Goal: Subscribe to service/newsletter

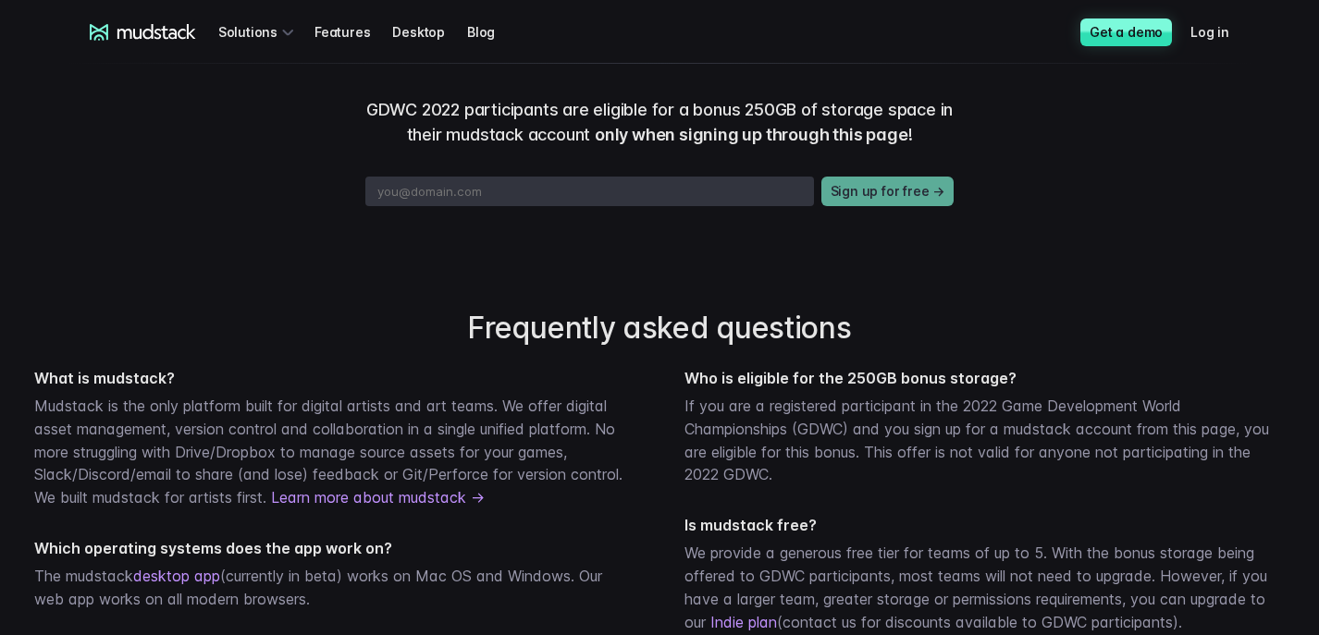
scroll to position [647, 0]
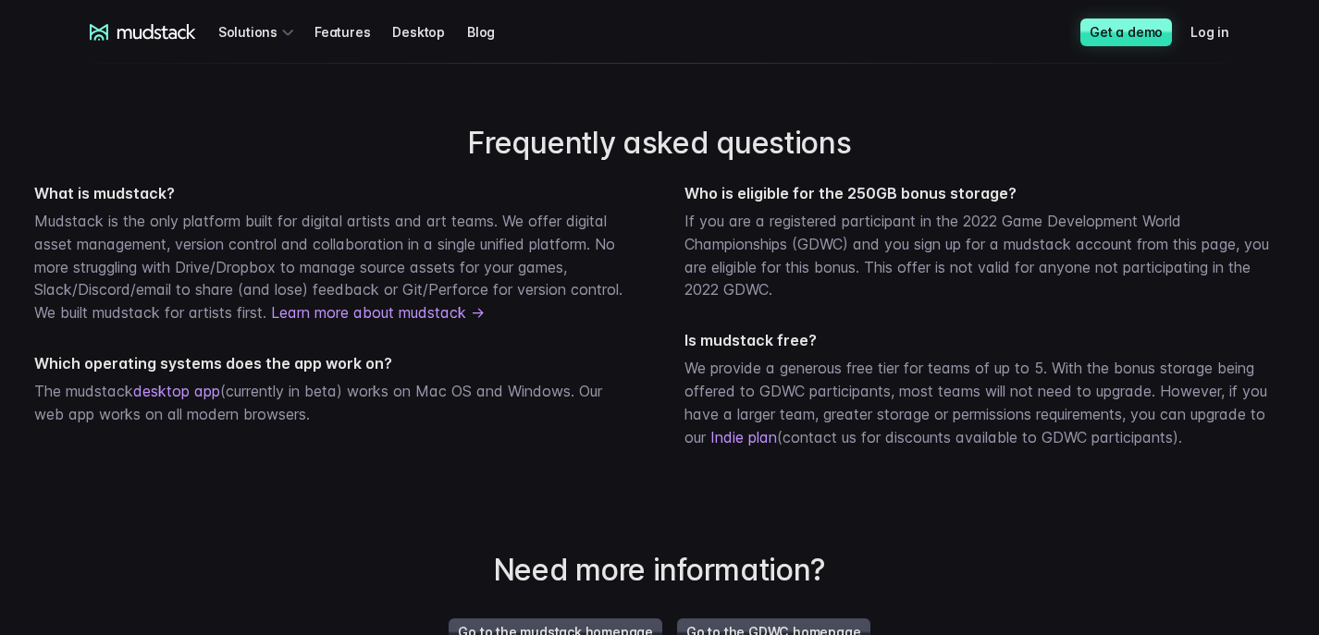
click at [745, 21] on input "email" at bounding box center [589, 7] width 448 height 30
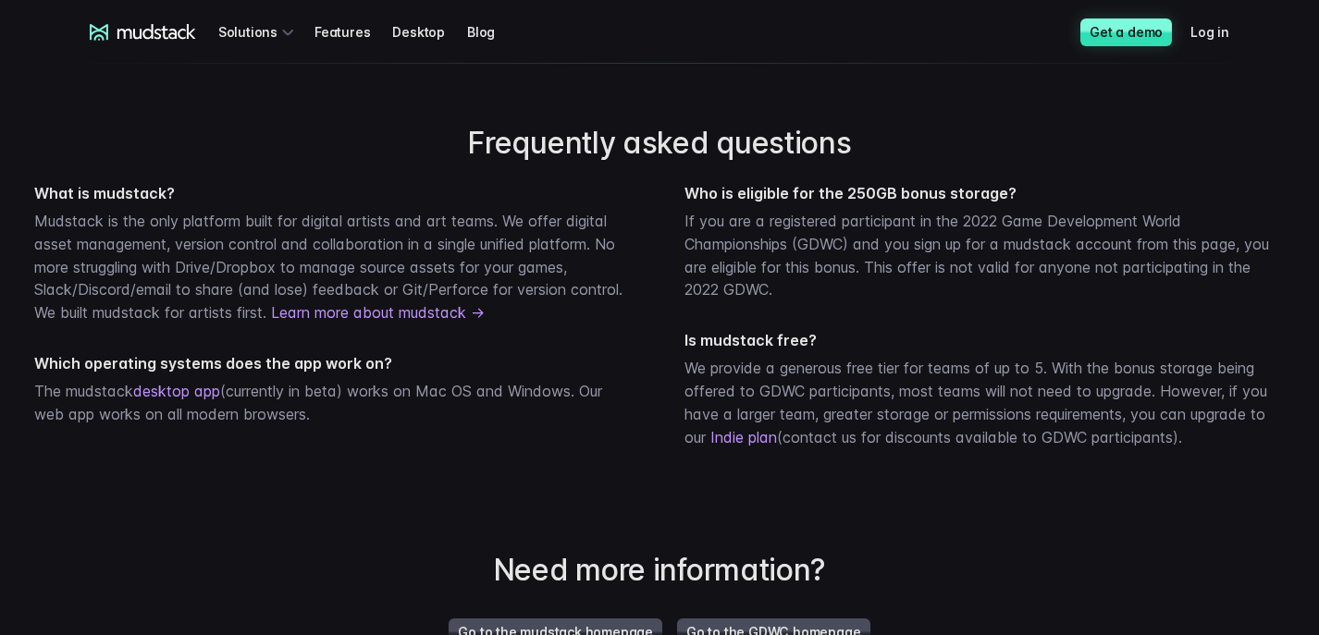
click at [745, 21] on input "email" at bounding box center [589, 7] width 448 height 30
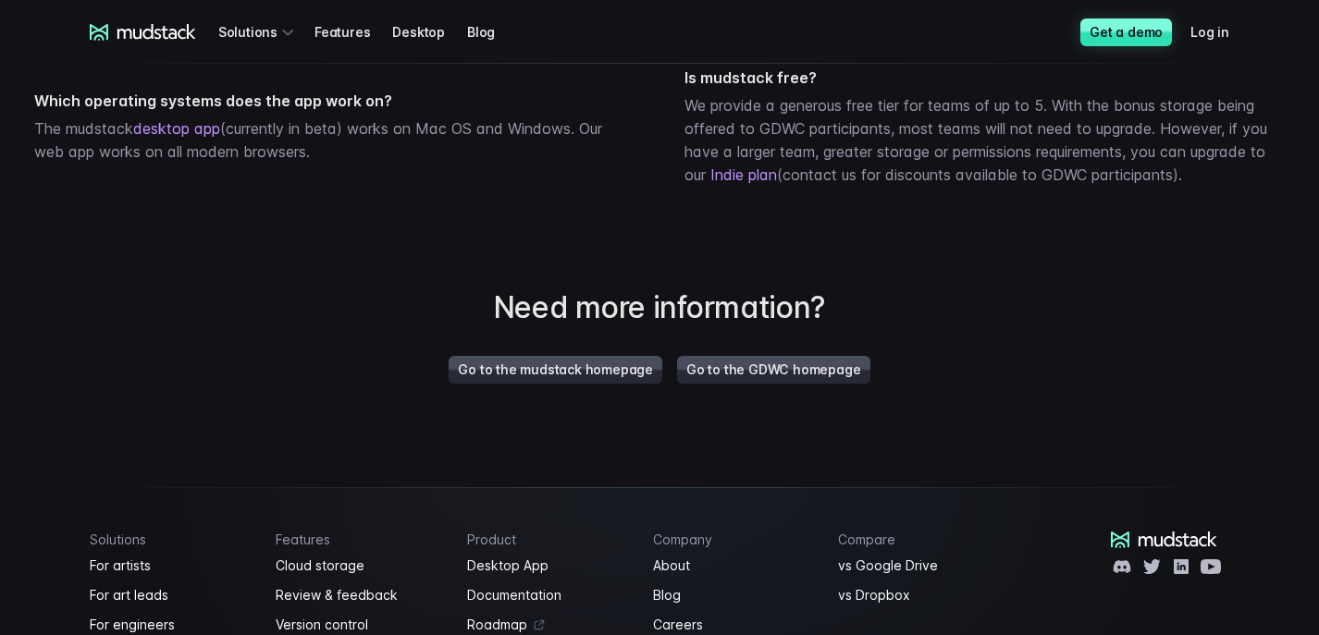
scroll to position [925, 0]
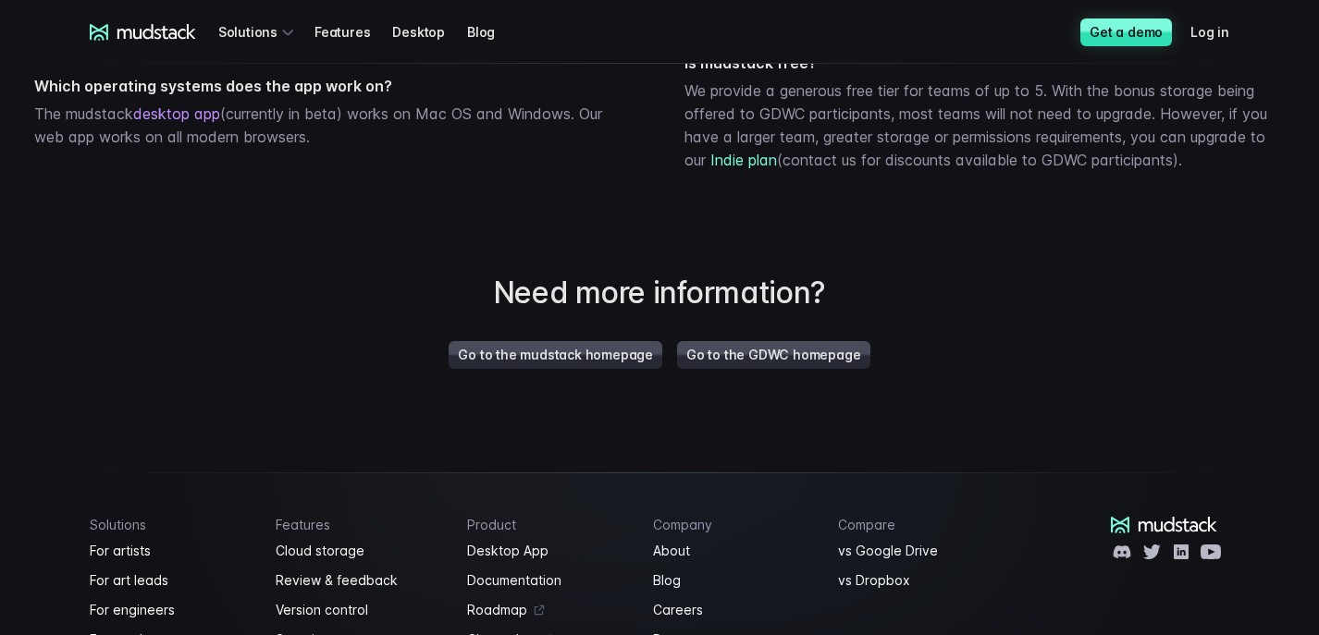
type input "marko.haaja@kuuragames.com"
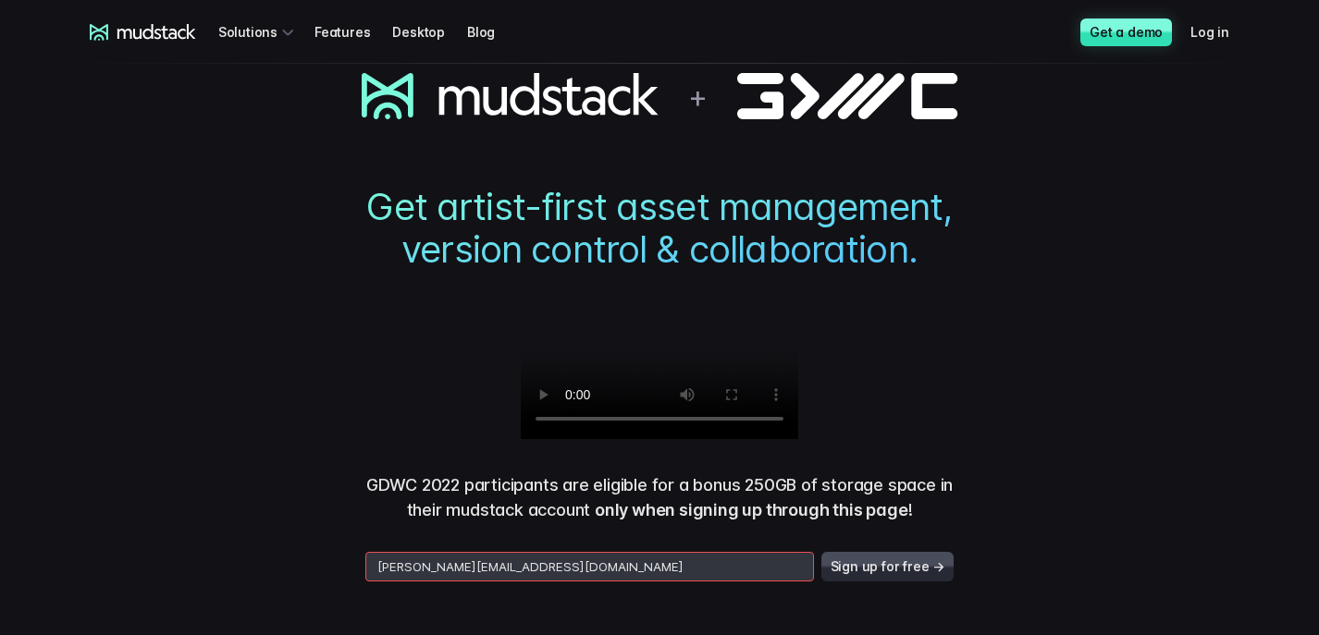
scroll to position [0, 0]
